Goal: Transaction & Acquisition: Purchase product/service

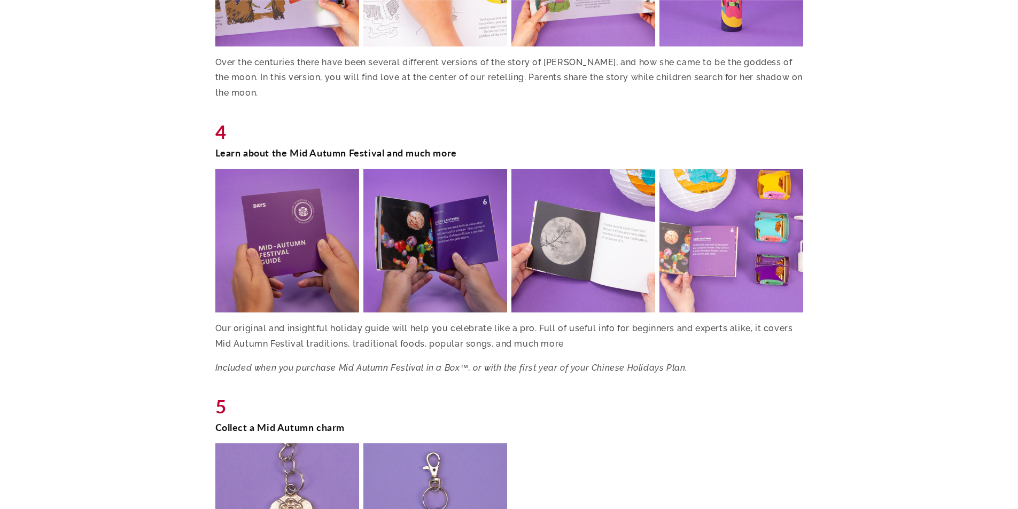
scroll to position [1763, 0]
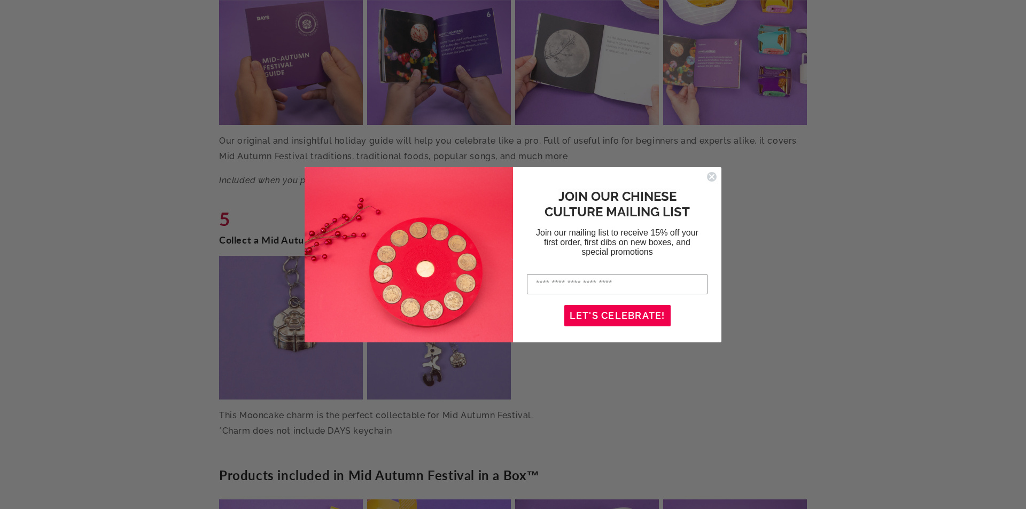
click at [709, 175] on icon "Close dialog" at bounding box center [711, 177] width 4 height 4
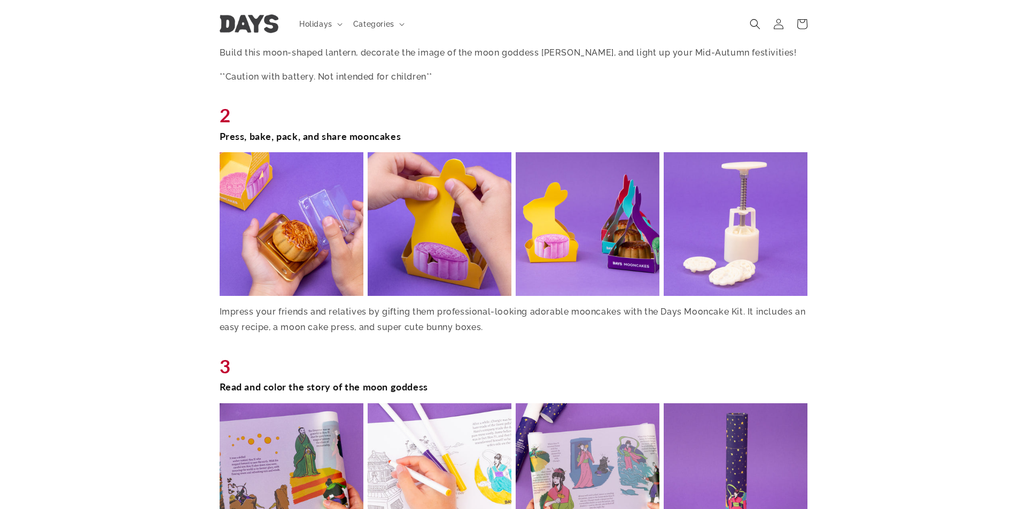
scroll to position [1068, 0]
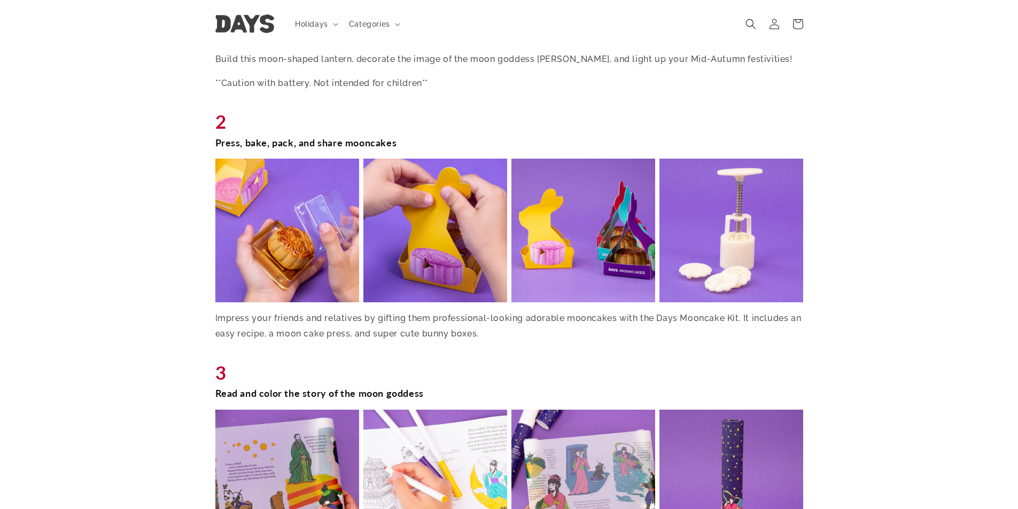
click at [298, 242] on img at bounding box center [287, 231] width 148 height 148
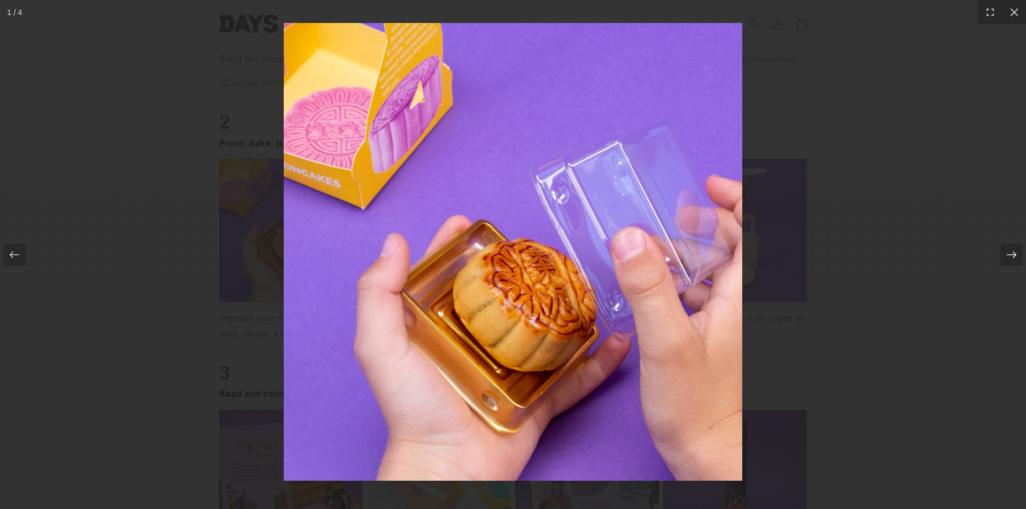
click at [1013, 255] on icon at bounding box center [1011, 254] width 11 height 11
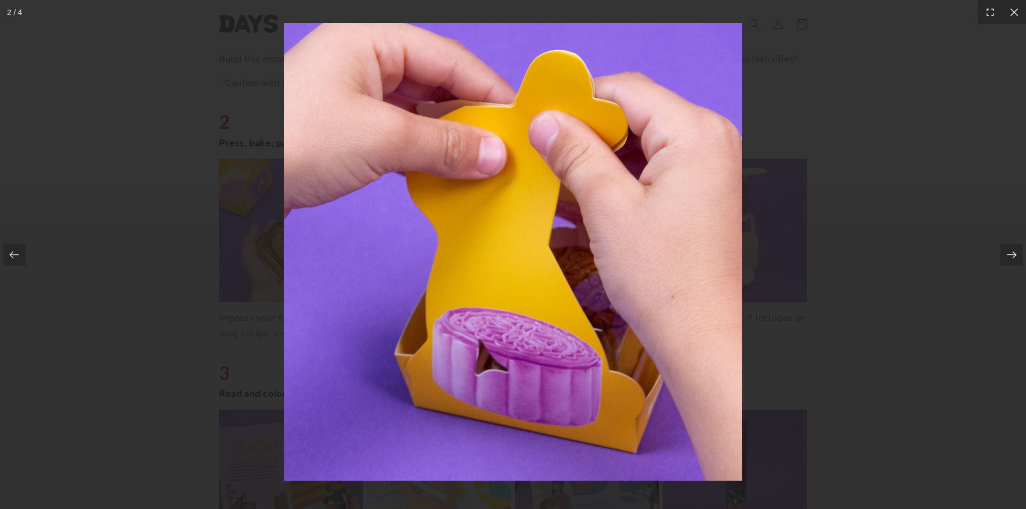
click at [1013, 255] on icon at bounding box center [1011, 254] width 11 height 11
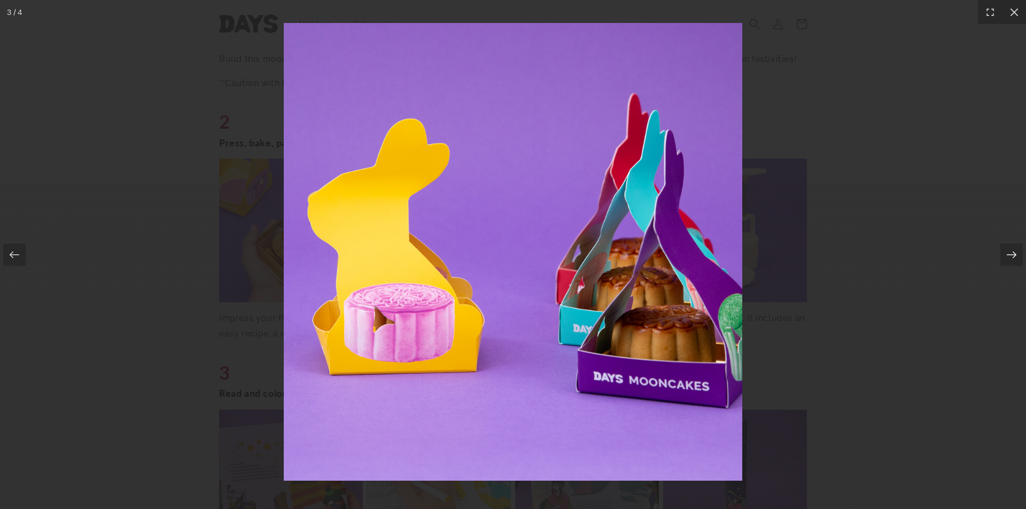
click at [1013, 255] on icon at bounding box center [1011, 254] width 11 height 11
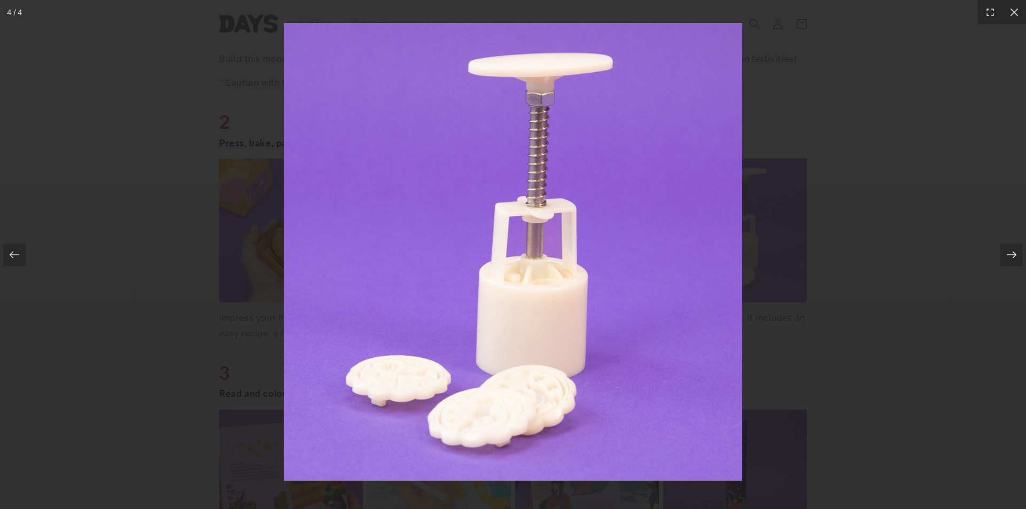
click at [1011, 257] on icon at bounding box center [1011, 254] width 11 height 11
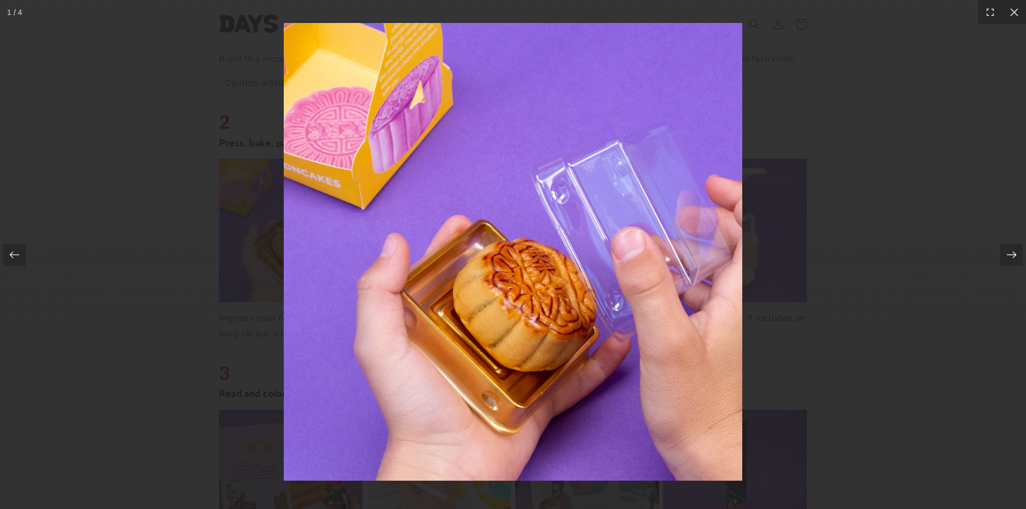
click at [1011, 257] on icon at bounding box center [1011, 254] width 11 height 11
